Goal: Check status: Check status

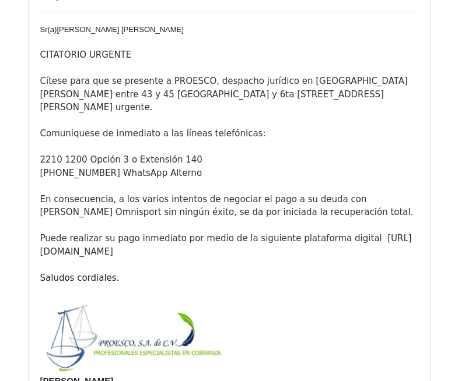
scroll to position [2390, 0]
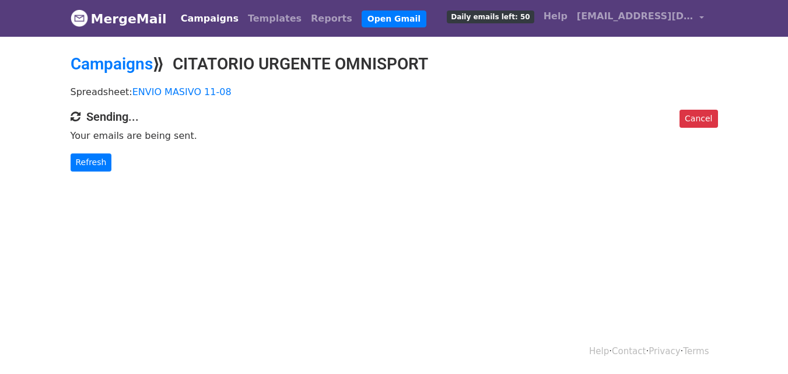
click at [1, 111] on body "MergeMail Campaigns Templates Reports Open Gmail Daily emails left: 50 Help cca…" at bounding box center [394, 109] width 788 height 218
click at [82, 156] on link "Refresh" at bounding box center [91, 162] width 41 height 18
click at [93, 164] on link "Refresh" at bounding box center [91, 162] width 41 height 18
click at [85, 159] on link "Refresh" at bounding box center [91, 162] width 41 height 18
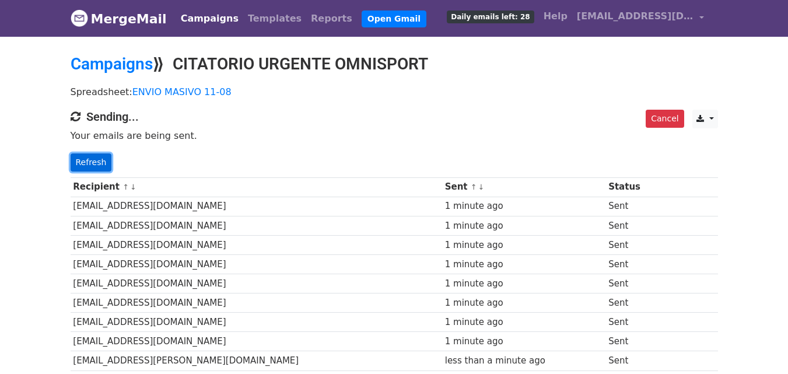
click at [99, 161] on link "Refresh" at bounding box center [91, 162] width 41 height 18
drag, startPoint x: 72, startPoint y: 161, endPoint x: 55, endPoint y: 158, distance: 16.6
click at [72, 160] on link "Refresh" at bounding box center [91, 162] width 41 height 18
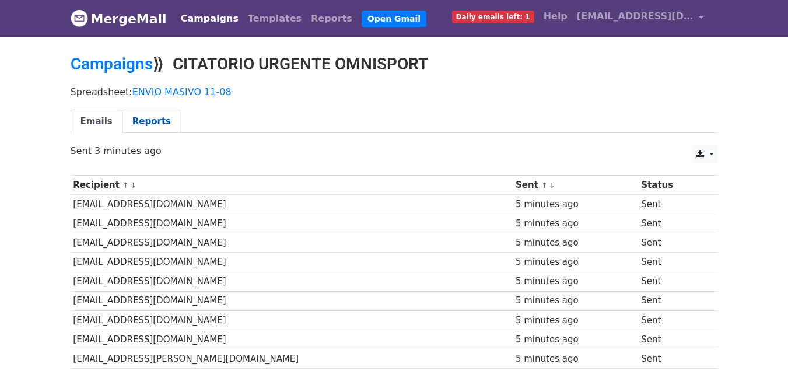
drag, startPoint x: 167, startPoint y: 118, endPoint x: 158, endPoint y: 118, distance: 8.7
click at [165, 118] on link "Reports" at bounding box center [151, 122] width 58 height 24
